Goal: Use online tool/utility: Utilize a website feature to perform a specific function

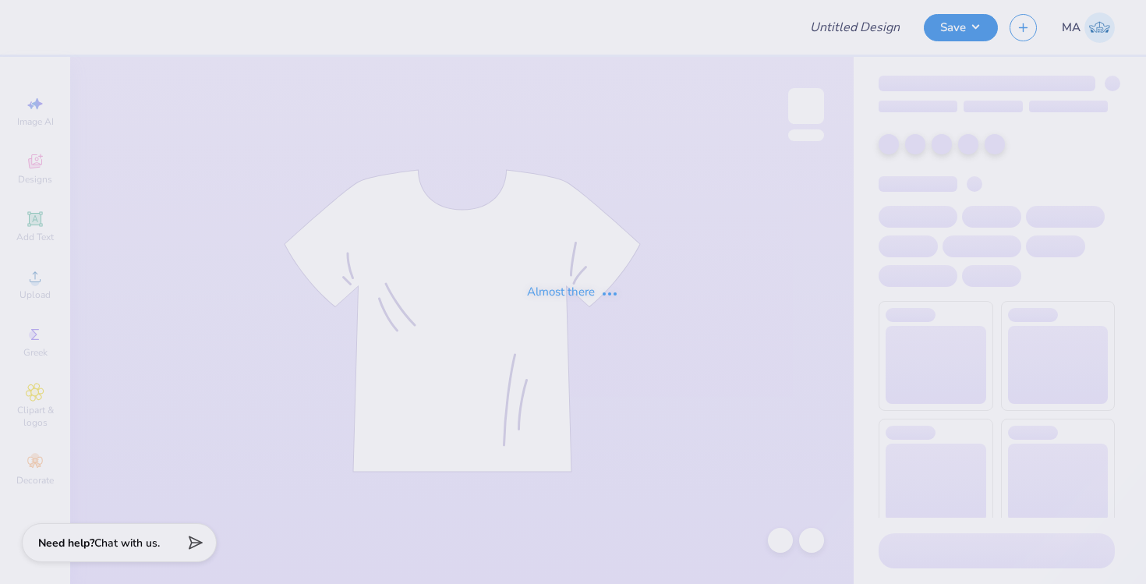
type input "Rush 2025 Merch"
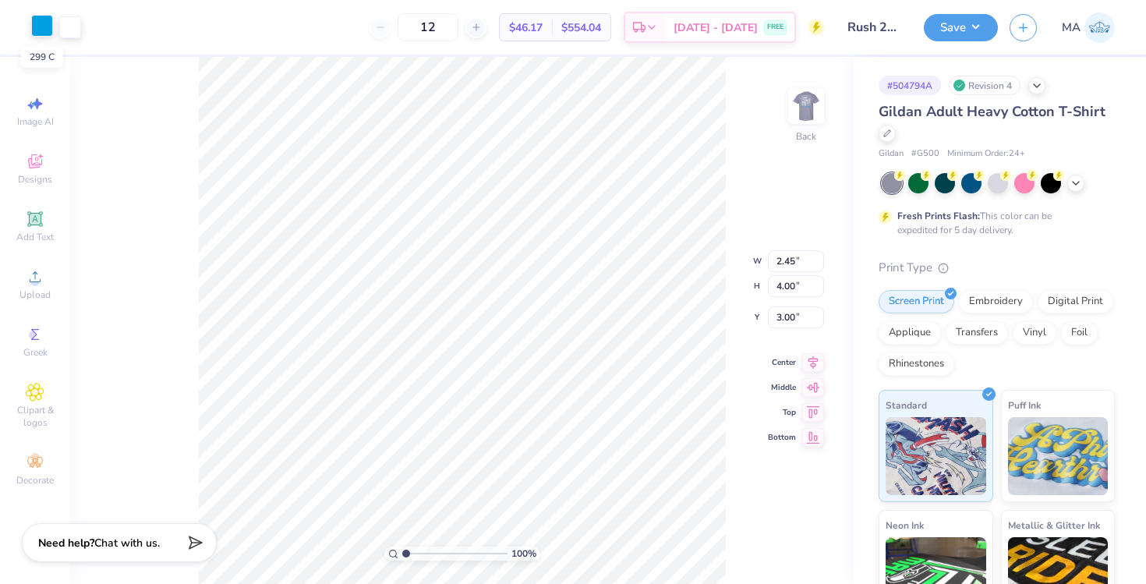
click at [41, 23] on div at bounding box center [42, 26] width 22 height 22
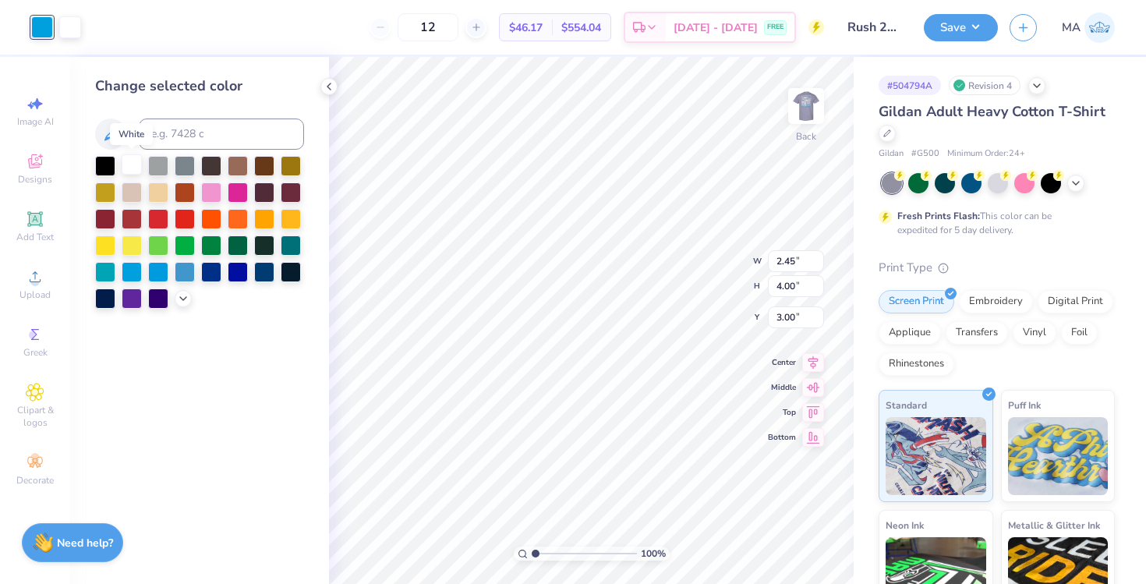
click at [132, 161] on div at bounding box center [132, 164] width 20 height 20
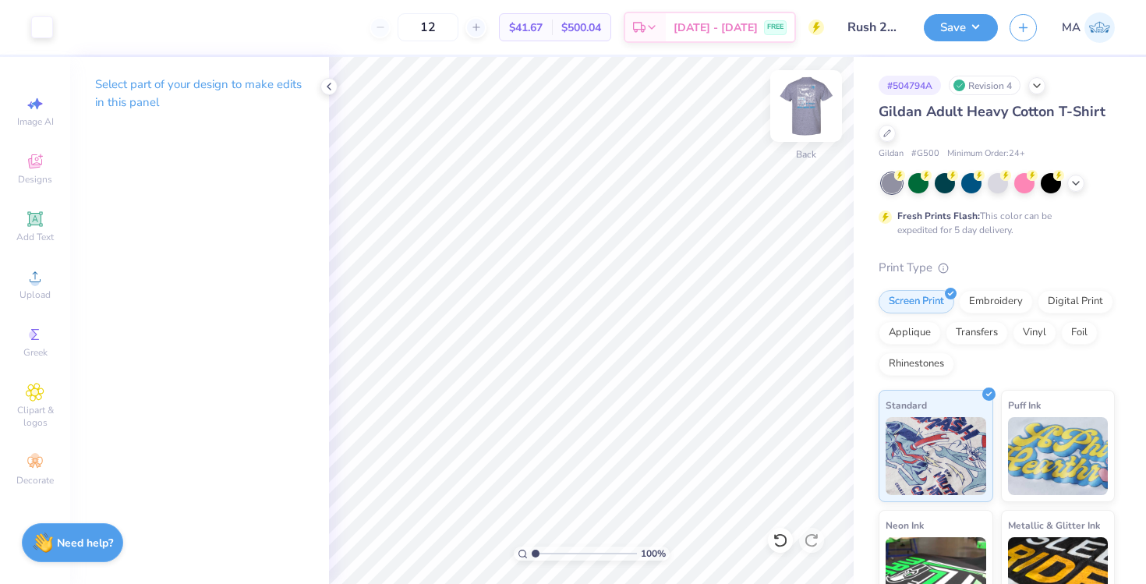
click at [808, 105] on img at bounding box center [806, 106] width 62 height 62
click at [777, 534] on icon at bounding box center [780, 540] width 16 height 16
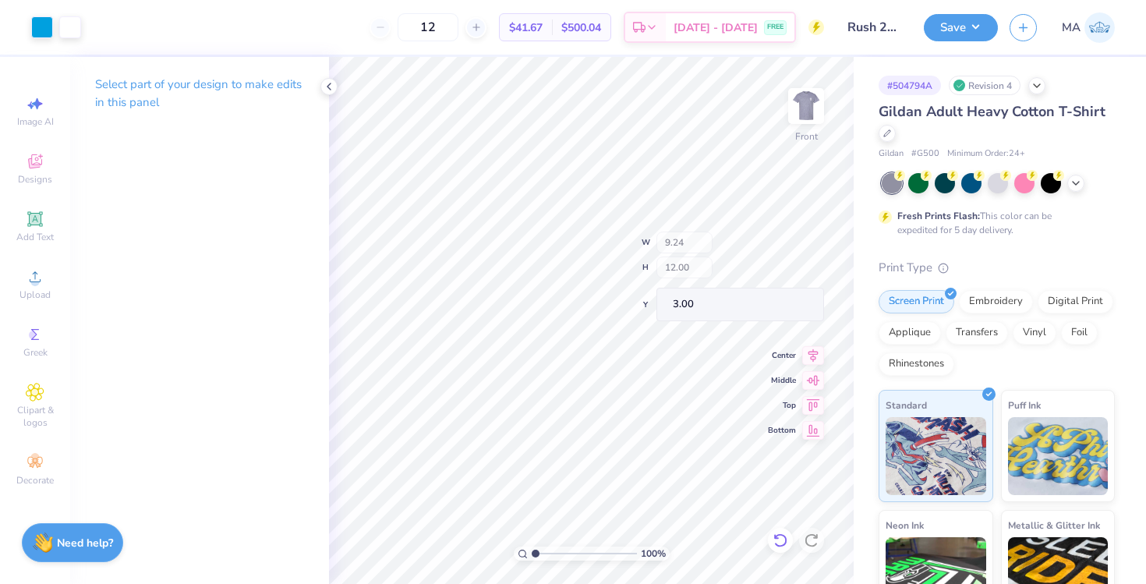
type input "0.77"
type input "0.70"
type input "14.30"
click at [42, 27] on div at bounding box center [42, 26] width 22 height 22
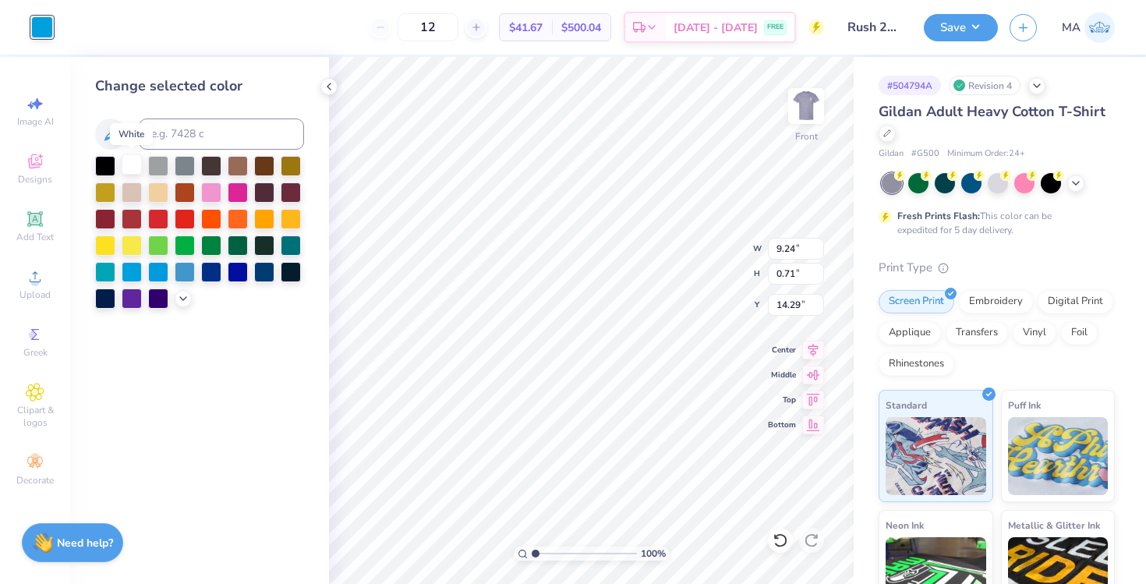
click at [133, 165] on div at bounding box center [132, 164] width 20 height 20
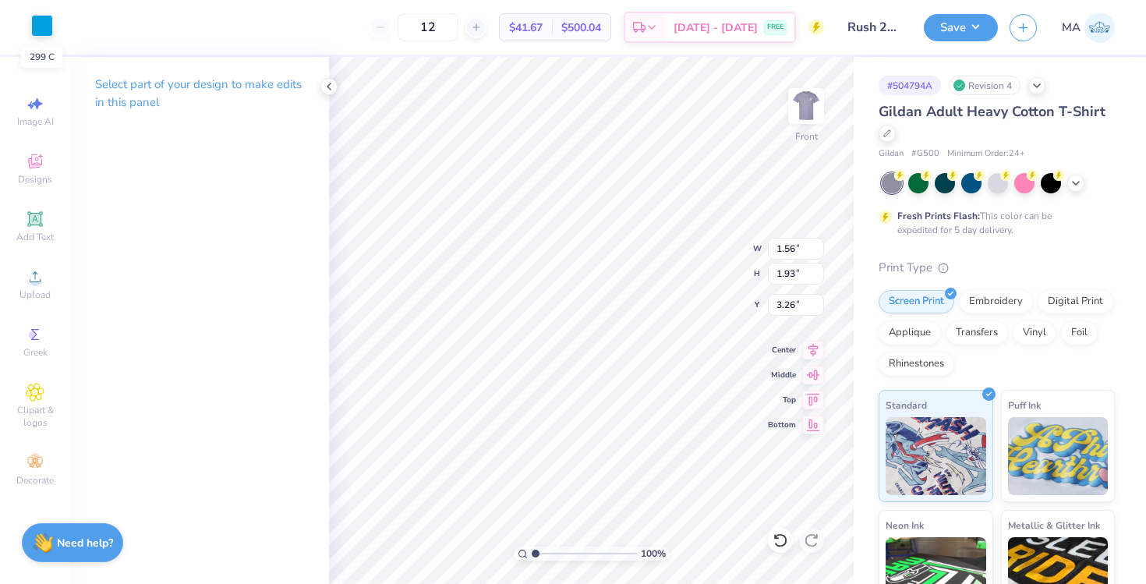
click at [41, 23] on div at bounding box center [42, 26] width 22 height 22
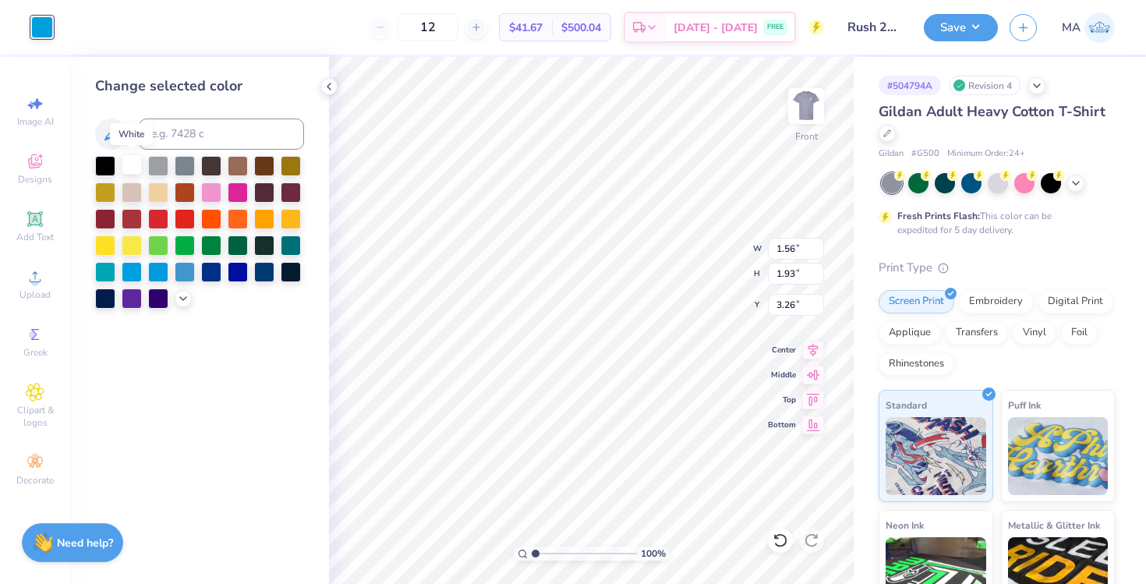
click at [131, 162] on div at bounding box center [132, 164] width 20 height 20
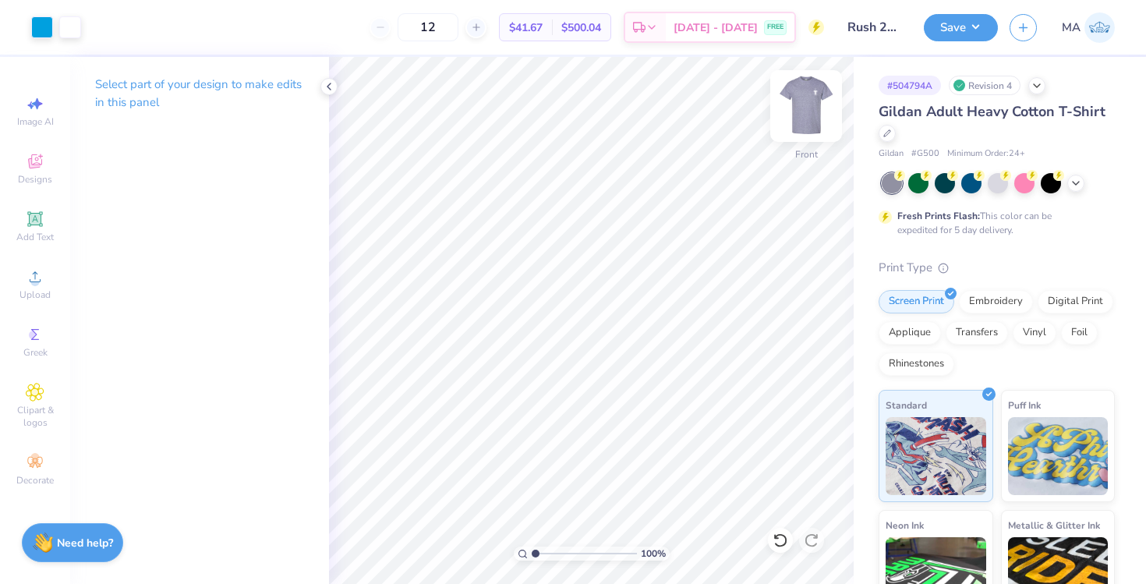
click at [807, 115] on img at bounding box center [806, 106] width 62 height 62
click at [977, 21] on button "Save" at bounding box center [961, 25] width 74 height 27
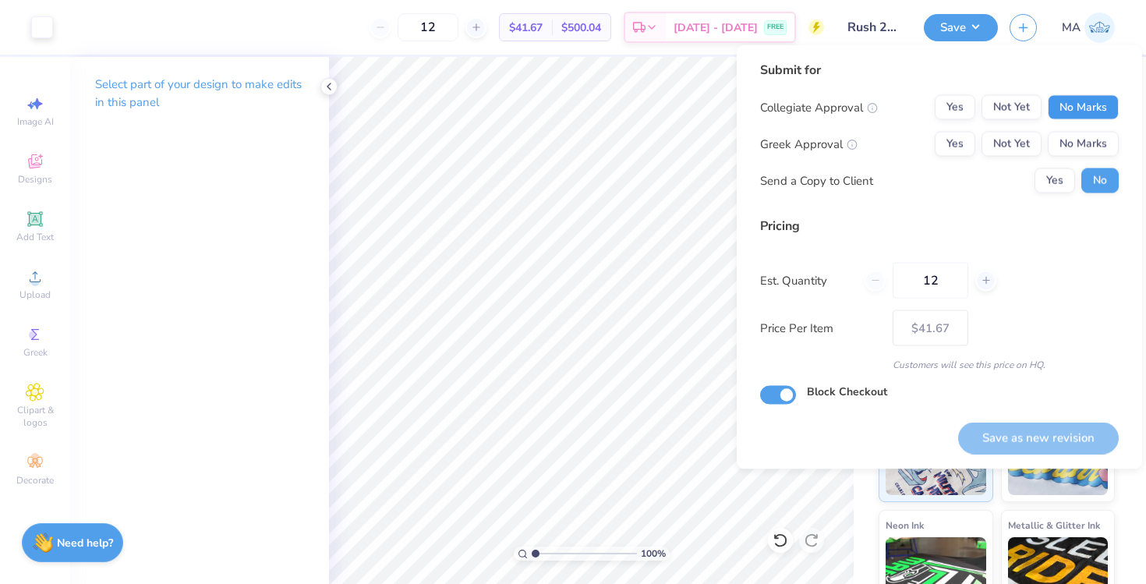
click at [1066, 101] on button "No Marks" at bounding box center [1083, 107] width 71 height 25
click at [961, 144] on button "Yes" at bounding box center [955, 144] width 41 height 25
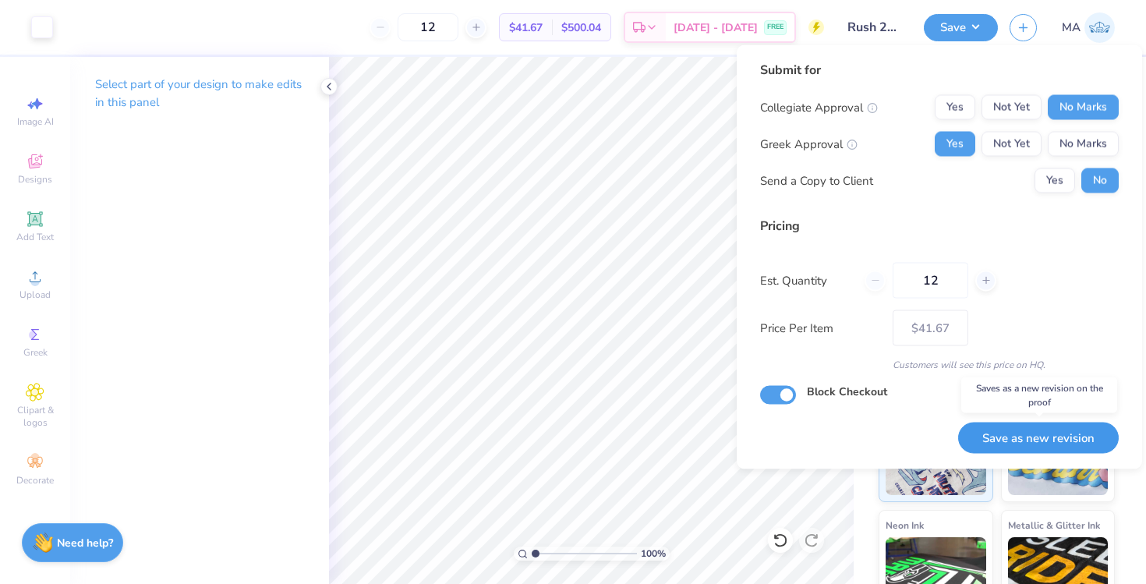
click at [1033, 439] on button "Save as new revision" at bounding box center [1038, 438] width 161 height 32
type input "$41.67"
